Goal: Navigation & Orientation: Find specific page/section

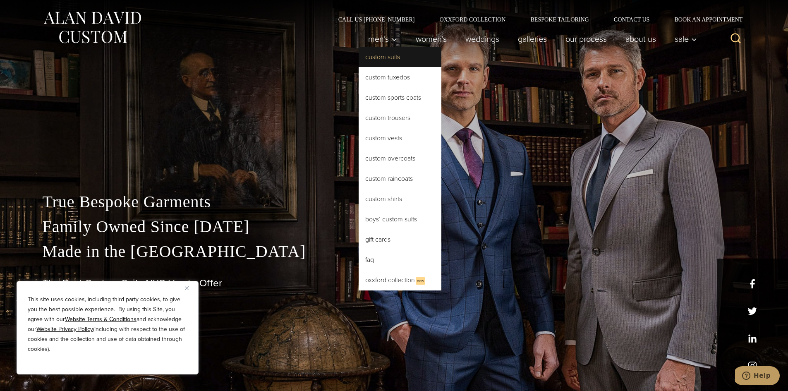
click at [384, 59] on link "Custom Suits" at bounding box center [399, 57] width 83 height 20
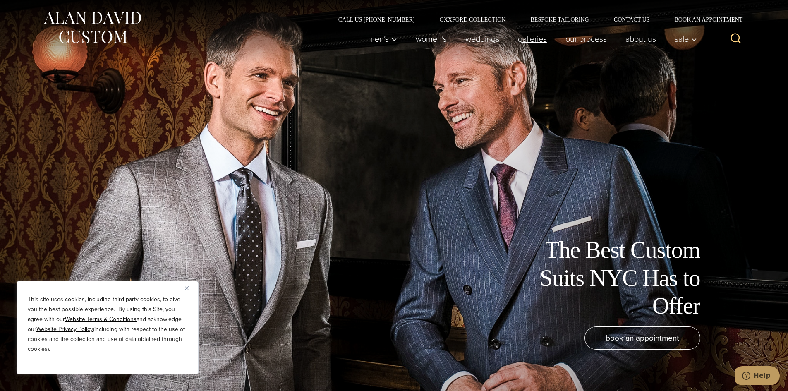
click at [533, 41] on link "Galleries" at bounding box center [532, 39] width 48 height 17
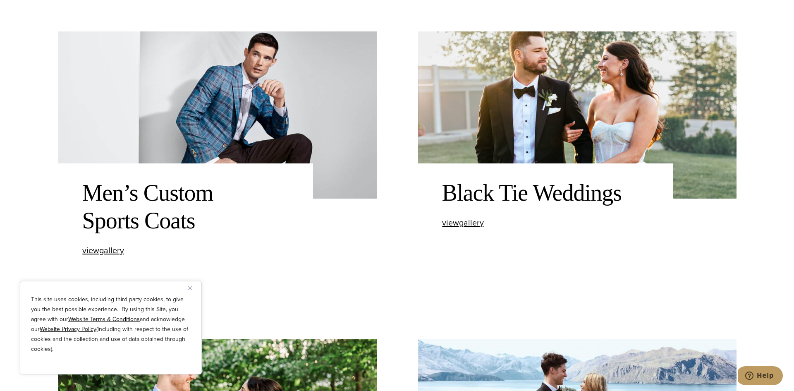
scroll to position [827, 0]
